Goal: Find specific page/section: Find specific page/section

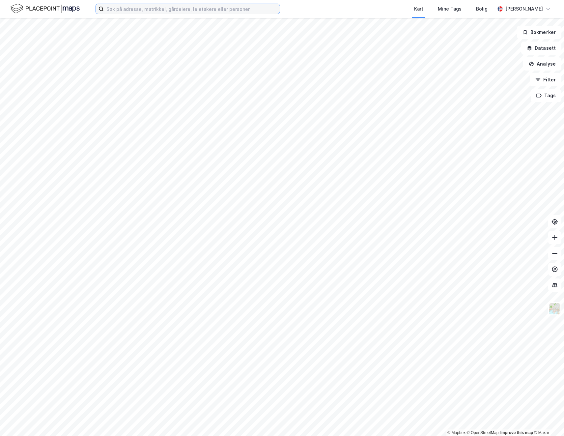
click at [187, 7] on input at bounding box center [192, 9] width 176 height 10
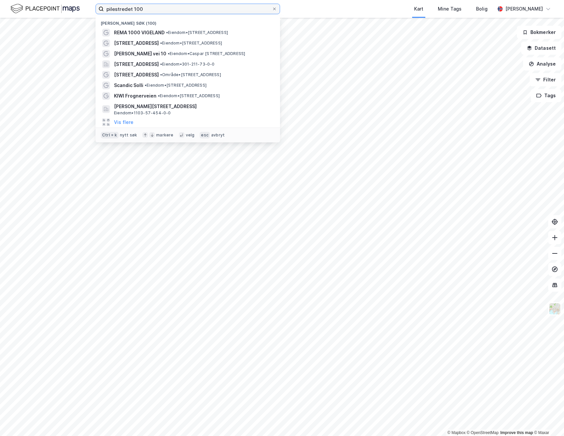
type input "pilestredet 100"
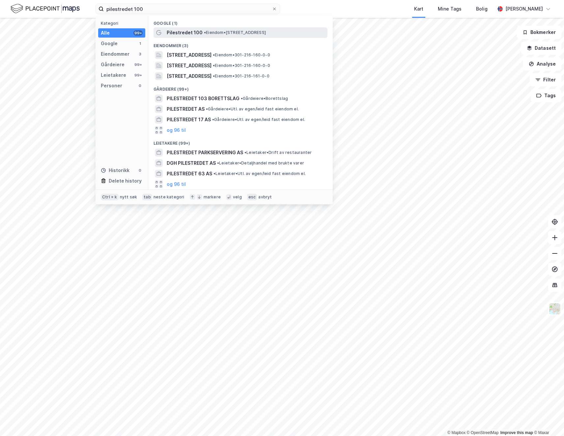
click at [208, 33] on span "• Eiendom • [STREET_ADDRESS]" at bounding box center [235, 32] width 62 height 5
